Goal: Transaction & Acquisition: Purchase product/service

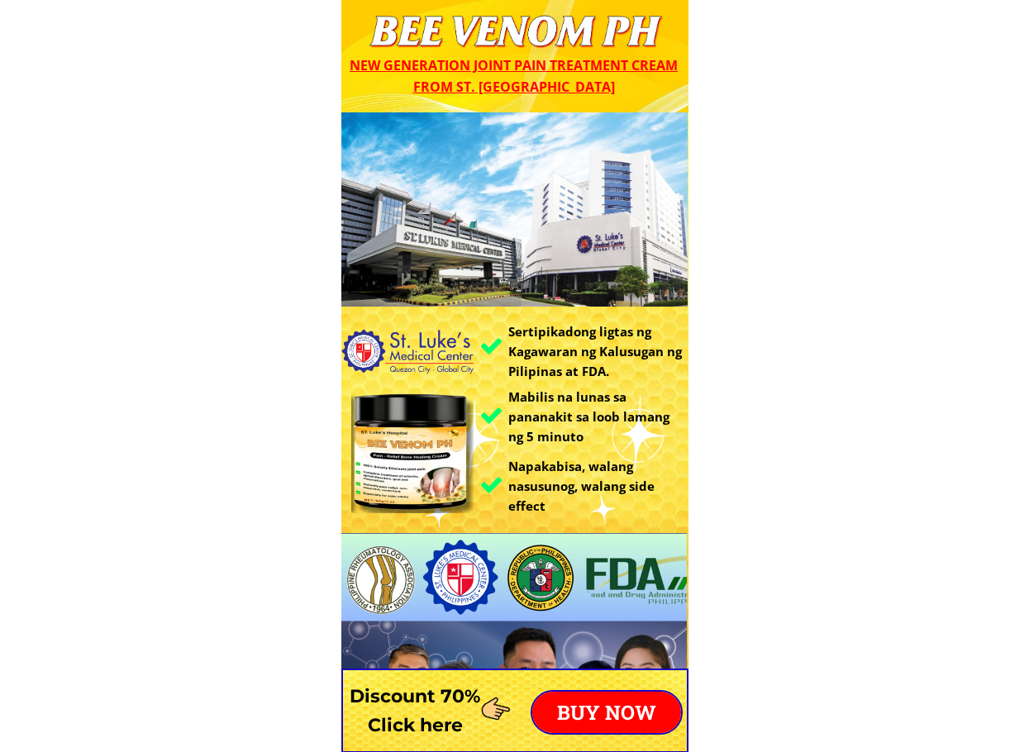
click at [602, 707] on p "BUY NOW" at bounding box center [606, 712] width 149 height 41
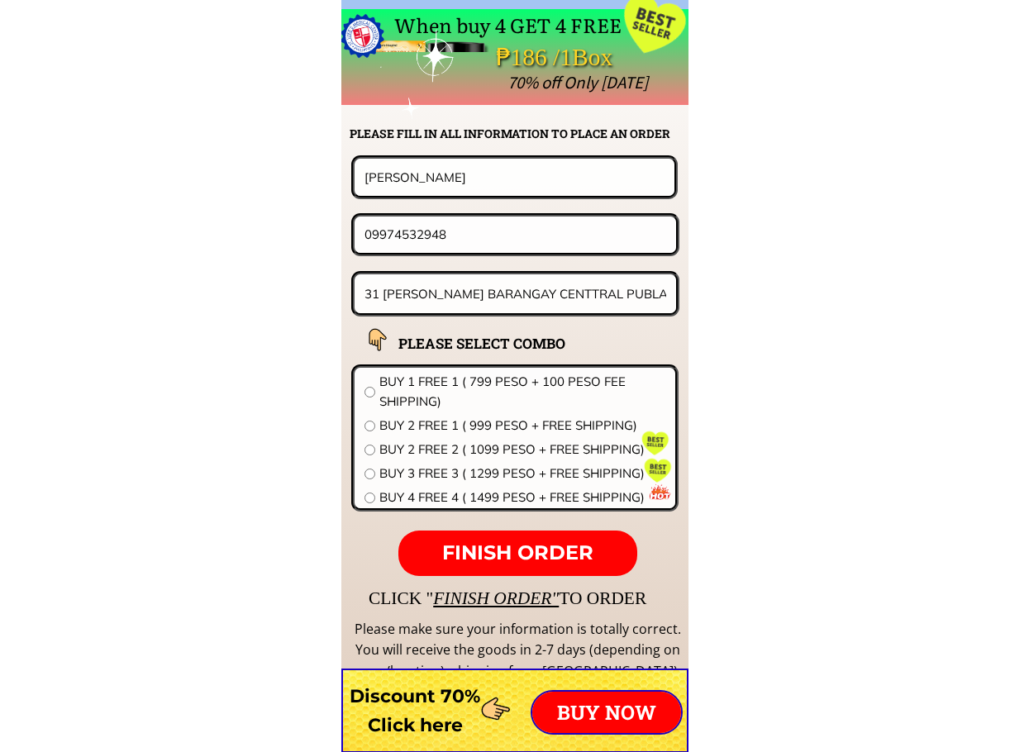
scroll to position [12968, 0]
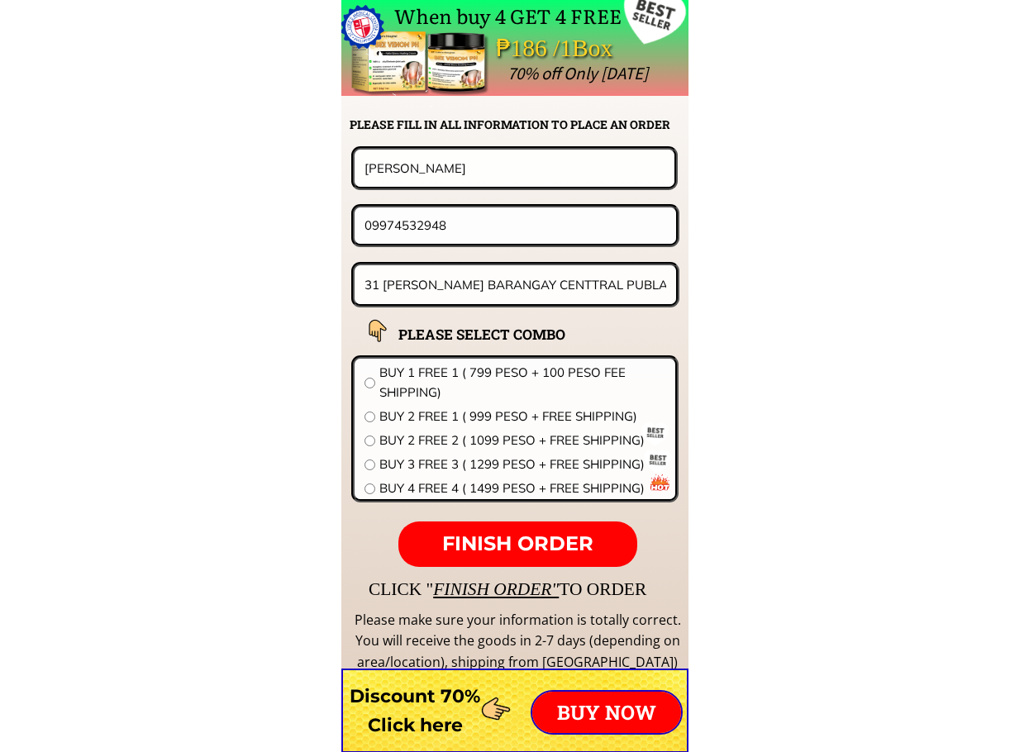
drag, startPoint x: 354, startPoint y: 163, endPoint x: 260, endPoint y: 169, distance: 93.6
paste input "[PERSON_NAME]"
type input "[PERSON_NAME]"
drag, startPoint x: 452, startPoint y: 221, endPoint x: 170, endPoint y: 221, distance: 281.8
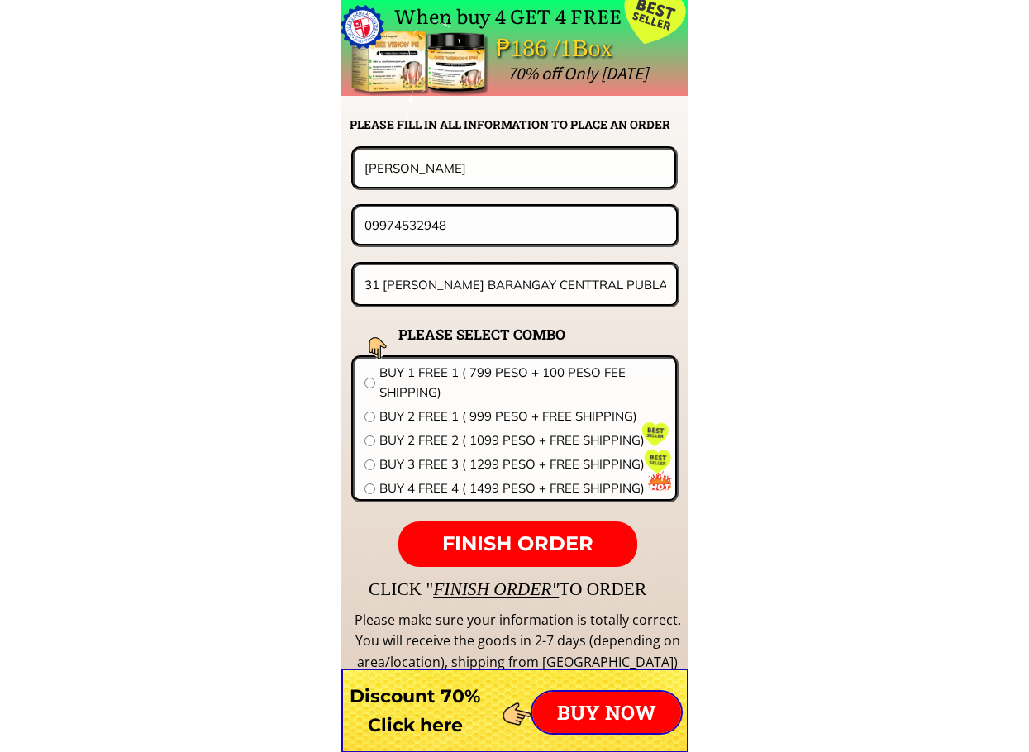
paste input "28941213"
type input "09928941213"
click at [502, 293] on input "31 JD AVELINO BARANGAY CENTTRAL PUBLACION CALBAYOG CITY WESTERN SAMAR" at bounding box center [515, 284] width 311 height 39
paste input "camp [PERSON_NAME] purok VI lalakay losbanos laguna"
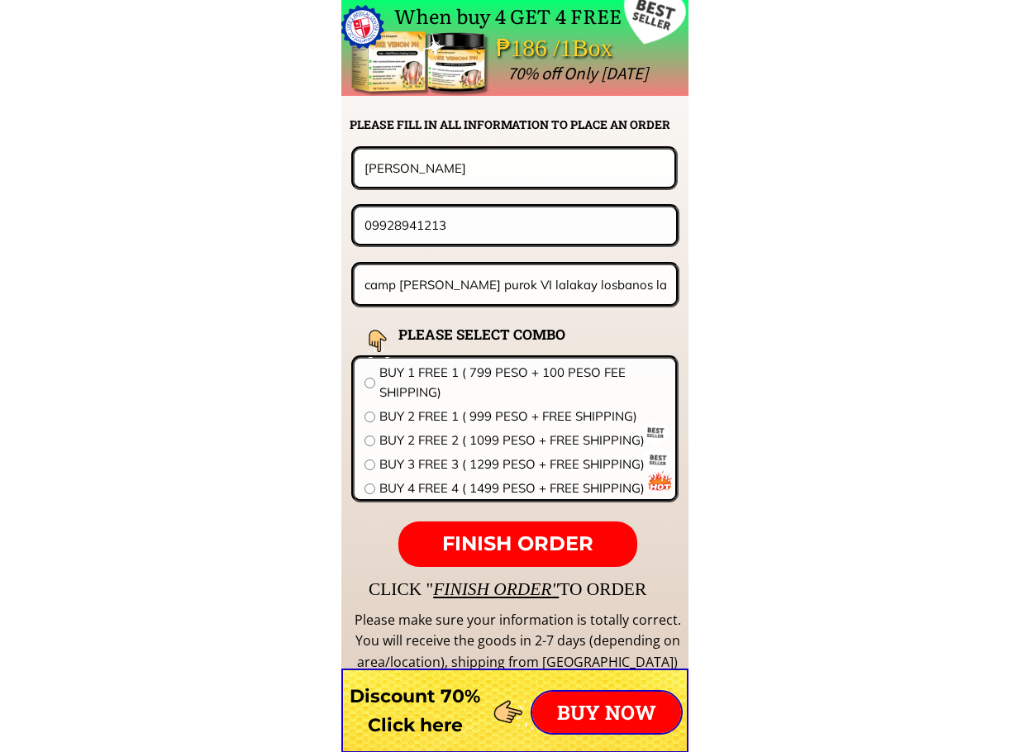
scroll to position [0, 9]
type input "camp [PERSON_NAME] purok VI lalakay losbanos laguna"
click at [474, 436] on span "BUY 2 FREE 2 ( 1099 PESO + FREE SHIPPING)" at bounding box center [522, 441] width 286 height 20
radio input "true"
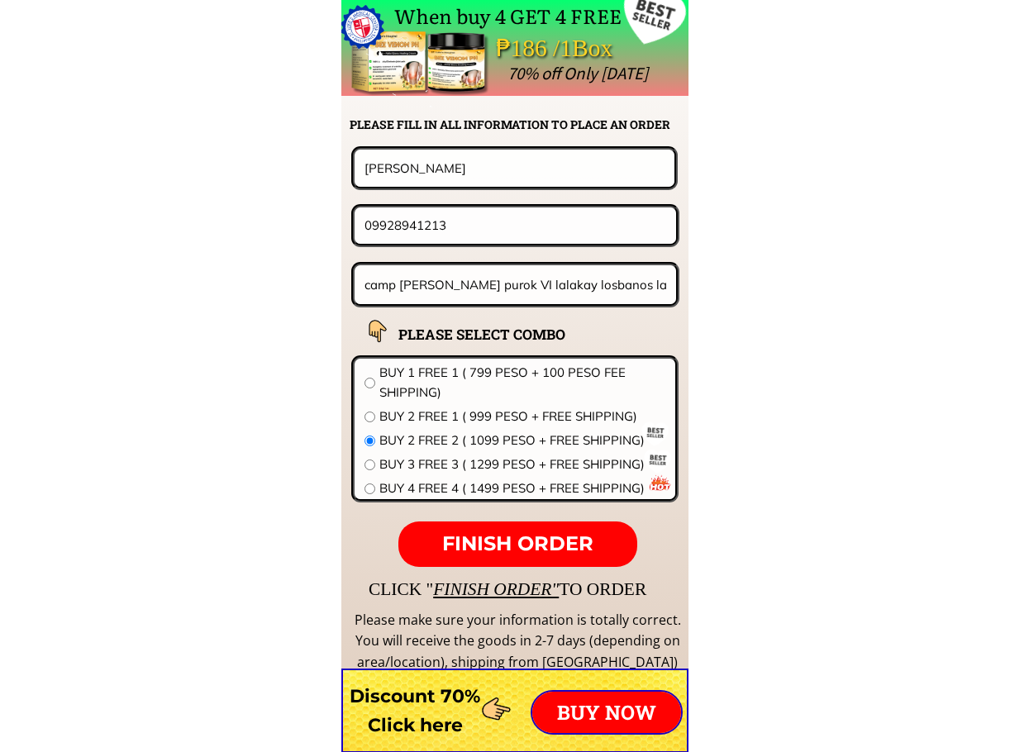
click at [545, 549] on span "FINISH ORDER" at bounding box center [517, 543] width 151 height 24
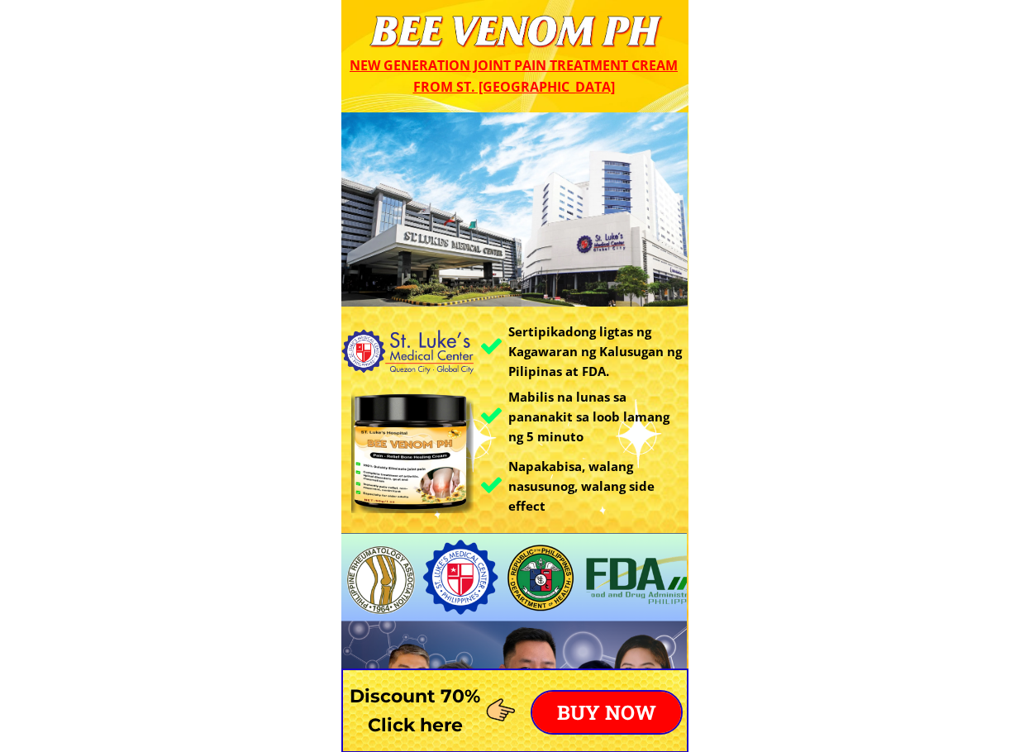
click at [628, 703] on p "BUY NOW" at bounding box center [606, 712] width 149 height 41
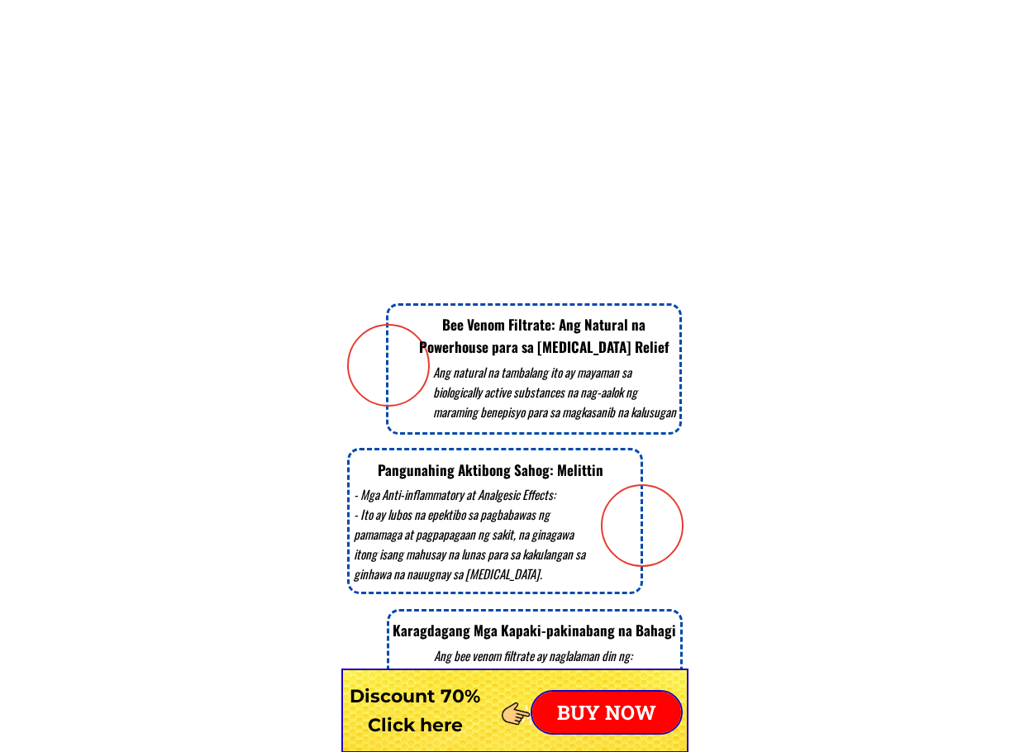
scroll to position [12968, 0]
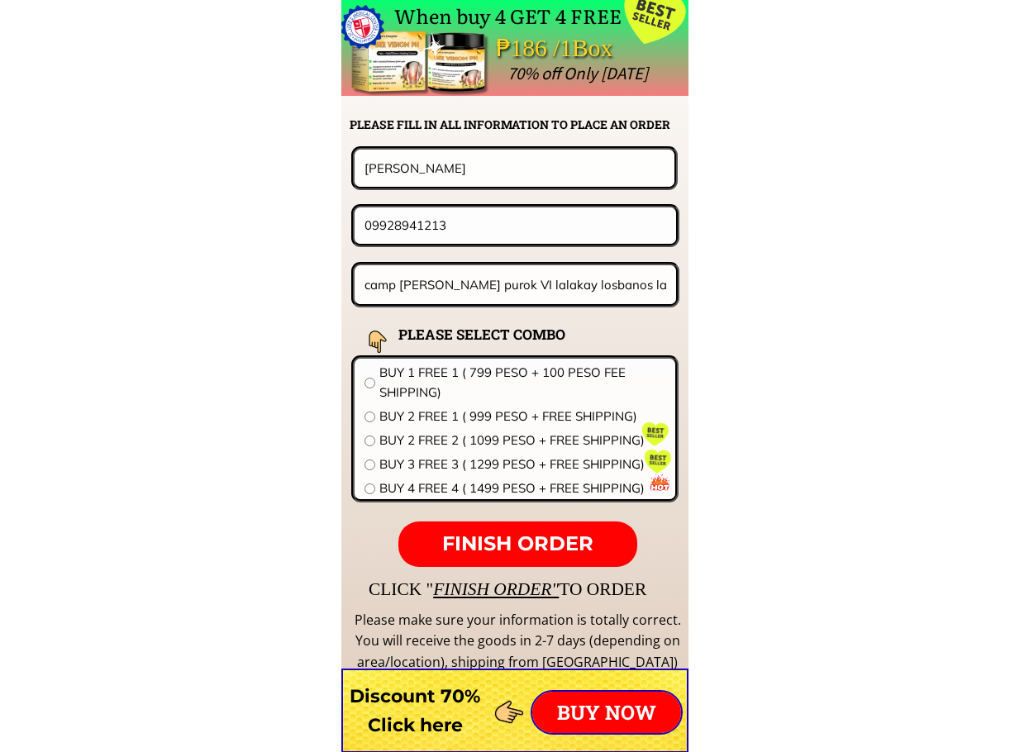
drag, startPoint x: 175, startPoint y: 169, endPoint x: 141, endPoint y: 169, distance: 33.9
paste input "Fe jalapit"
type input "Fe jalapit"
click at [482, 296] on input "camp [PERSON_NAME] purok VI lalakay losbanos laguna" at bounding box center [515, 284] width 311 height 39
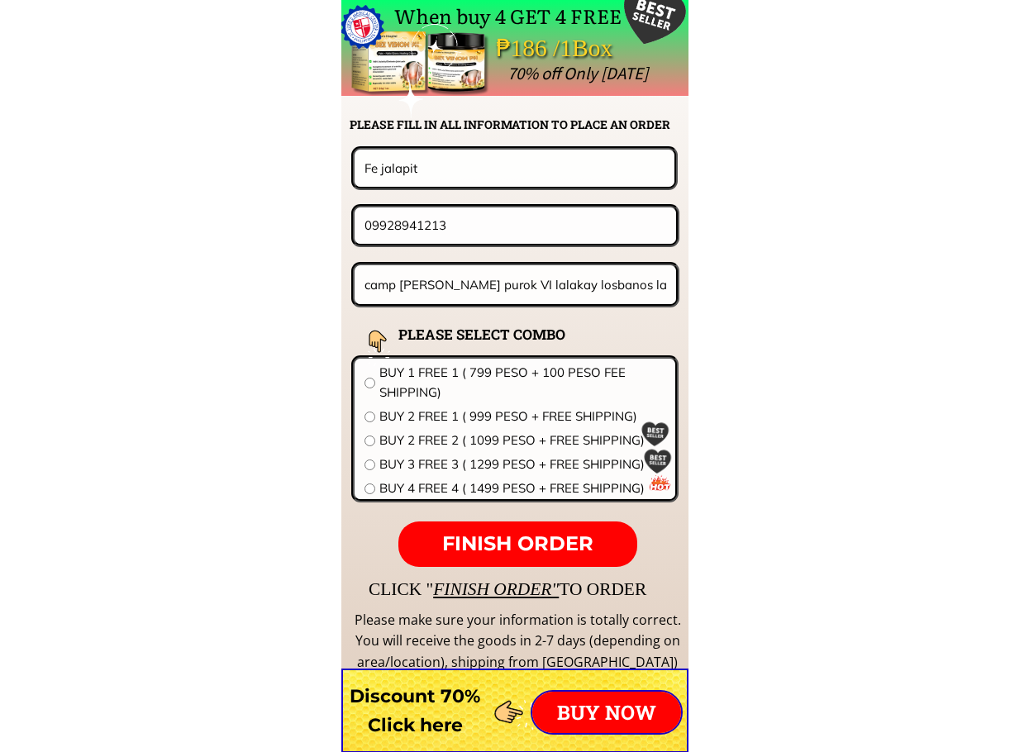
paste input "Purok 1 palilan jemenes mis.occ."
type input "Purok 1 palilan jemenes mis.occ."
drag, startPoint x: 476, startPoint y: 241, endPoint x: 382, endPoint y: 225, distance: 95.7
click at [382, 225] on input "09928941213" at bounding box center [515, 225] width 310 height 36
paste input "9296703198"
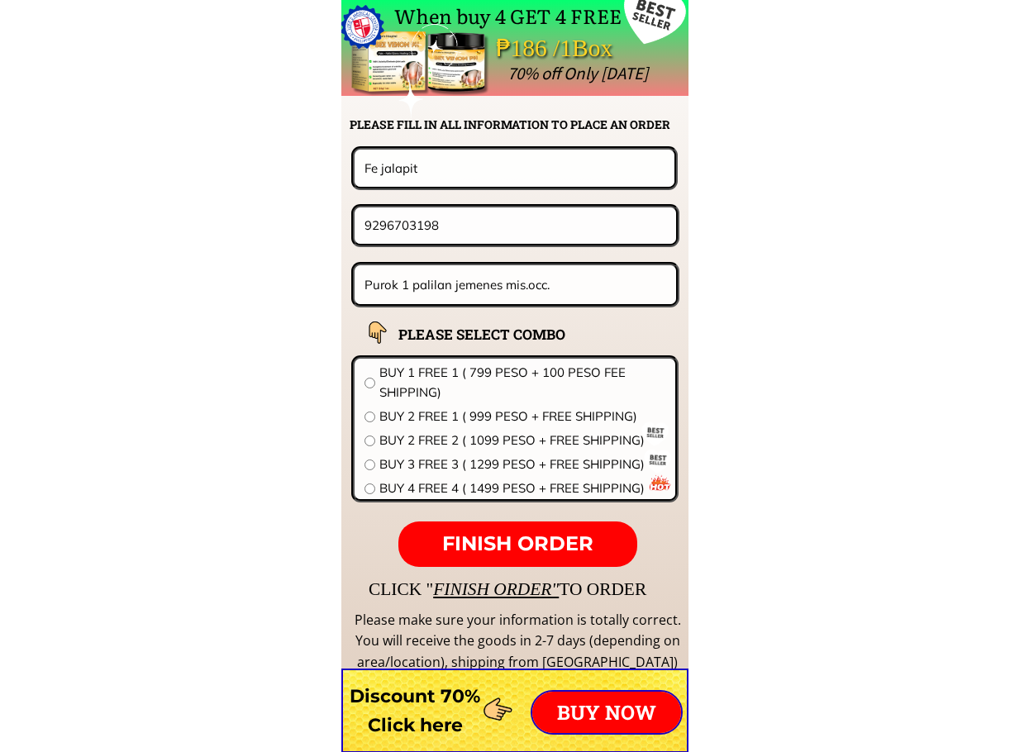
click at [363, 226] on input "9296703198" at bounding box center [515, 225] width 310 height 36
type input "09296703198"
click at [427, 439] on span "BUY 2 FREE 2 ( 1099 PESO + FREE SHIPPING)" at bounding box center [522, 441] width 286 height 20
radio input "true"
click at [524, 531] on p "FINISH ORDER" at bounding box center [517, 544] width 238 height 46
